Goal: Task Accomplishment & Management: Manage account settings

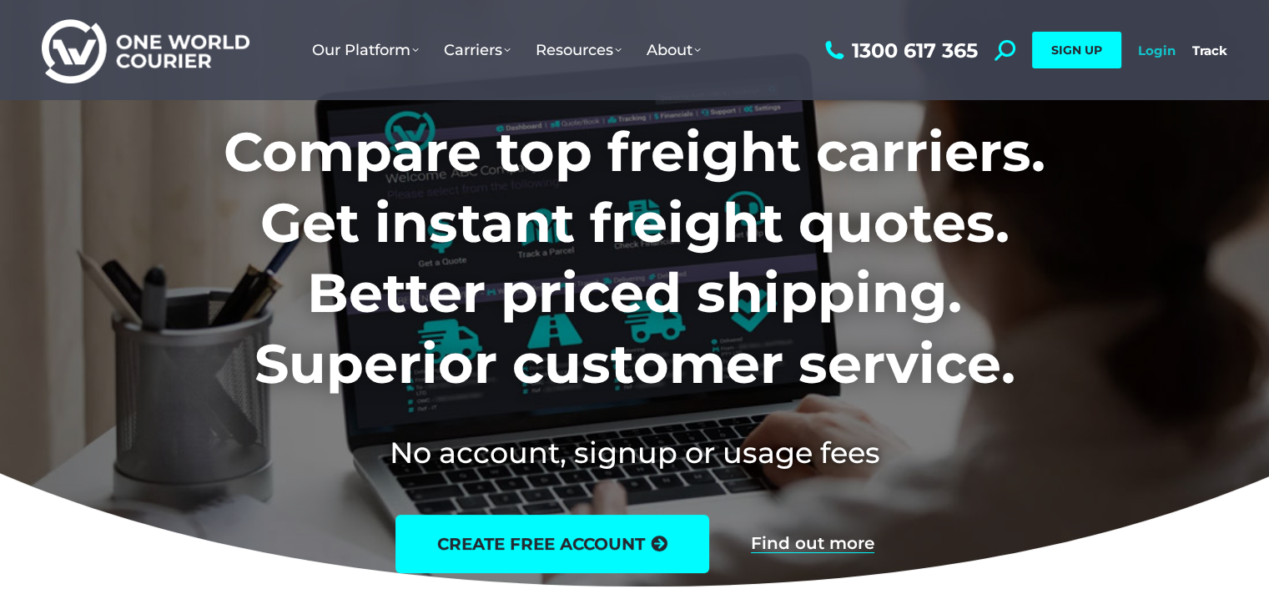
click at [1160, 50] on link "Login" at bounding box center [1157, 51] width 38 height 16
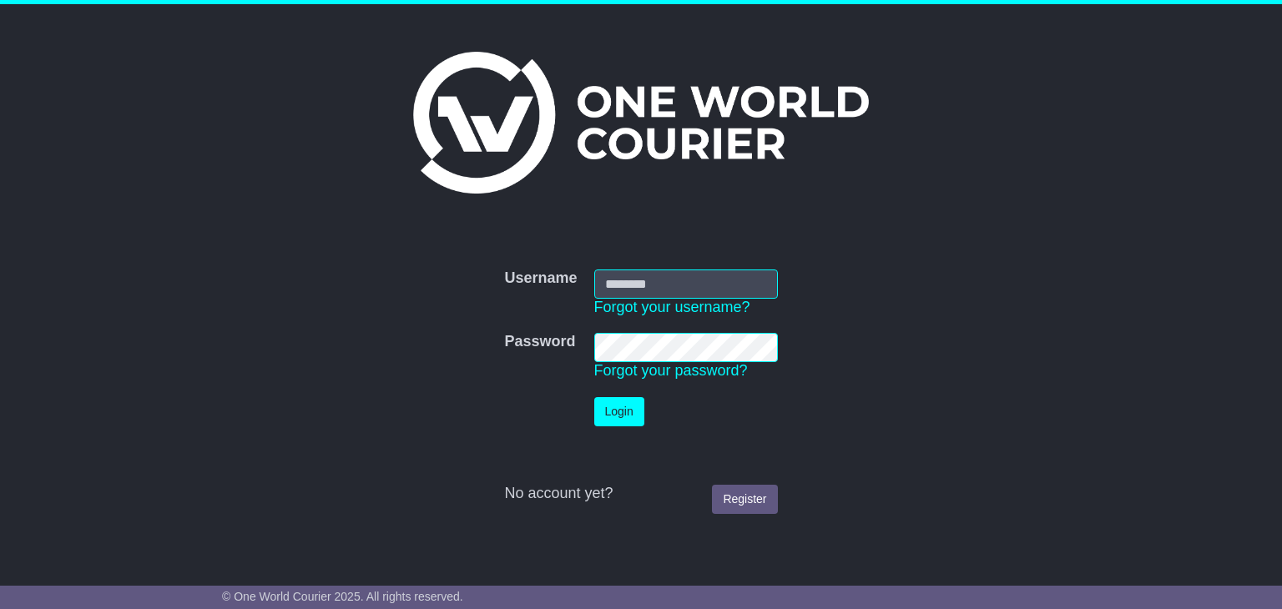
type input "**********"
click at [602, 411] on button "Login" at bounding box center [619, 411] width 50 height 29
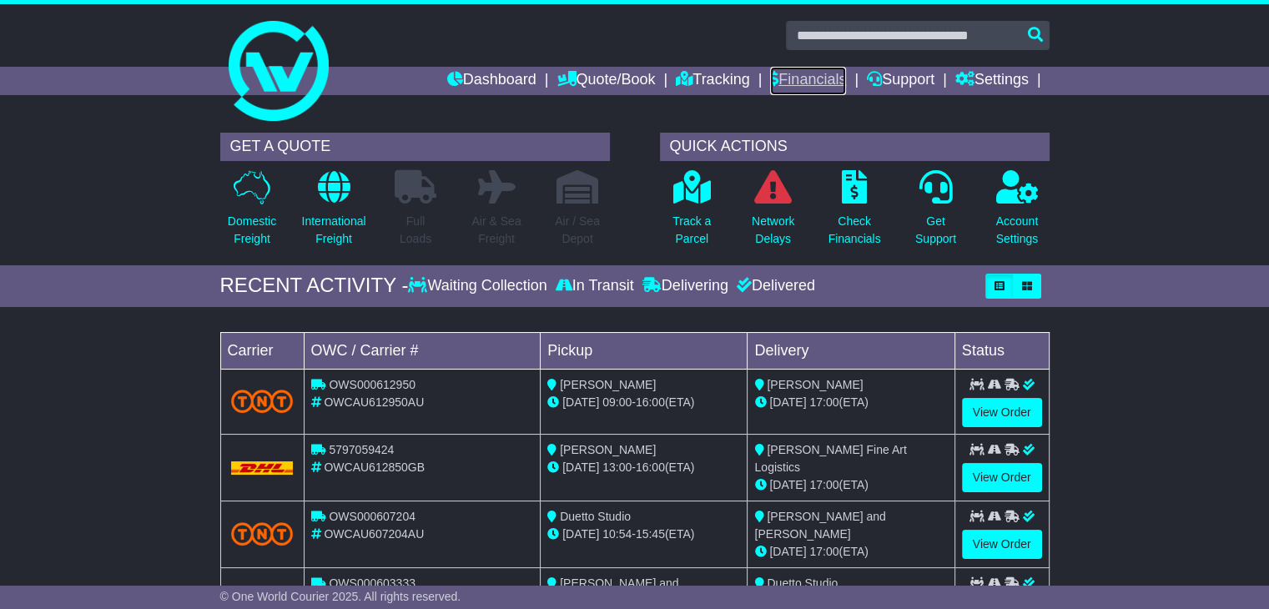
click at [779, 90] on link "Financials" at bounding box center [808, 81] width 76 height 28
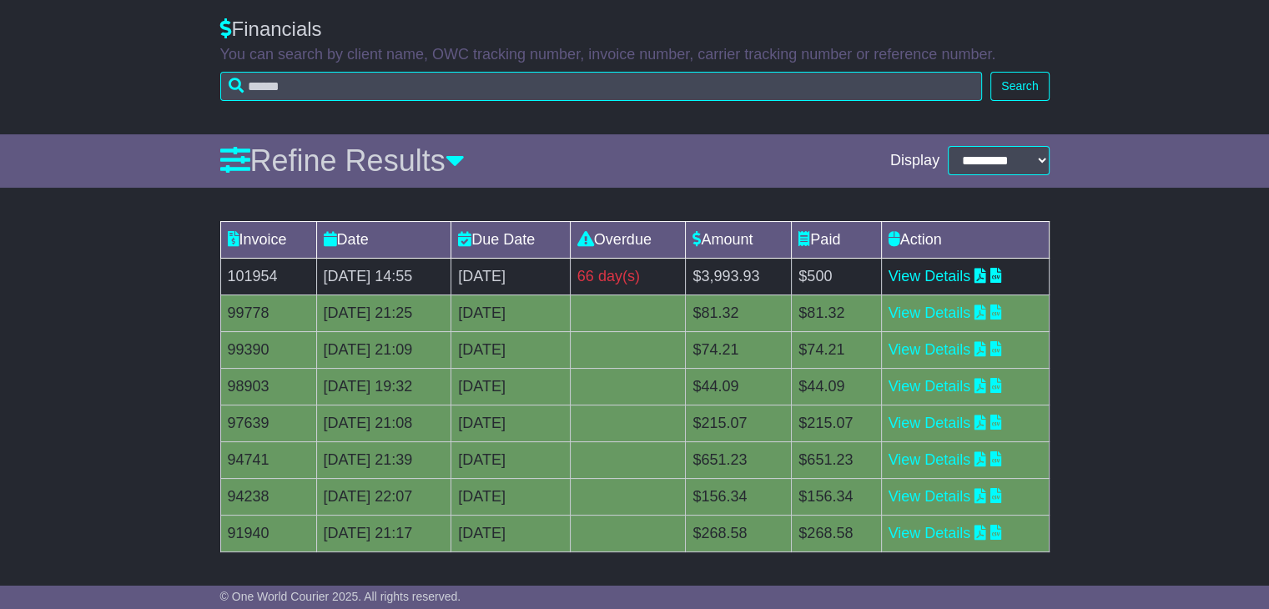
scroll to position [131, 0]
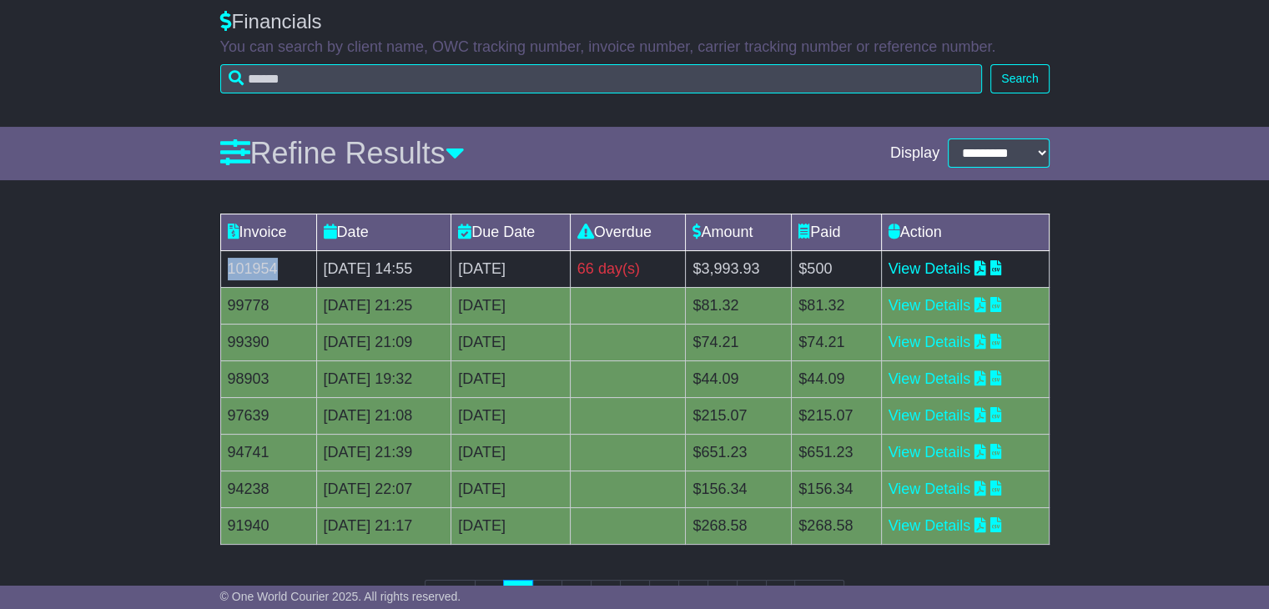
drag, startPoint x: 286, startPoint y: 265, endPoint x: 229, endPoint y: 269, distance: 57.7
click at [229, 268] on td "101954" at bounding box center [268, 268] width 96 height 37
copy td "101954"
